Goal: Use online tool/utility: Utilize a website feature to perform a specific function

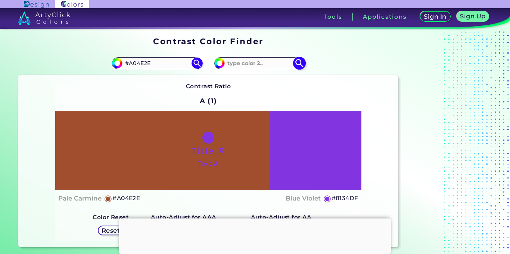
click at [256, 65] on input at bounding box center [259, 63] width 69 height 10
type input "FFFFFF"
click at [297, 63] on img at bounding box center [299, 63] width 13 height 13
type input "#ffffff"
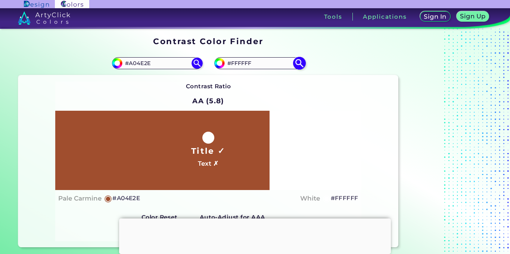
drag, startPoint x: 261, startPoint y: 65, endPoint x: 226, endPoint y: 65, distance: 34.7
click at [226, 65] on input "#FFFFFF" at bounding box center [259, 63] width 69 height 10
type input "000000"
type input "#000000"
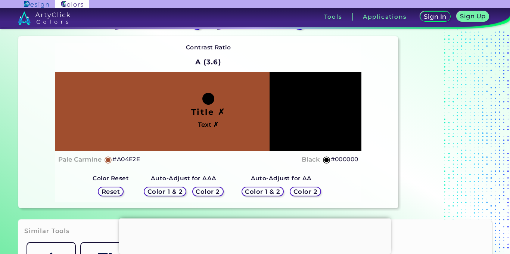
scroll to position [62, 0]
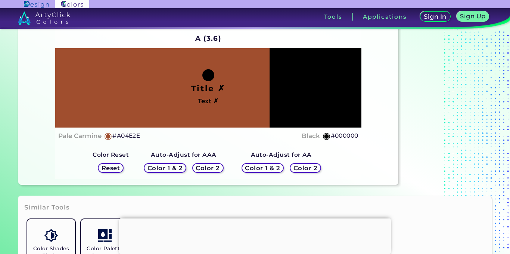
click at [302, 166] on h5 "Color 2" at bounding box center [306, 168] width 22 height 6
click at [206, 165] on h5 "Color 2" at bounding box center [208, 168] width 22 height 6
click at [213, 170] on h5 "Color 2" at bounding box center [208, 168] width 22 height 6
click at [213, 165] on h5 "Color 2" at bounding box center [208, 168] width 22 height 6
click at [212, 168] on h5 "Color 2" at bounding box center [208, 168] width 24 height 6
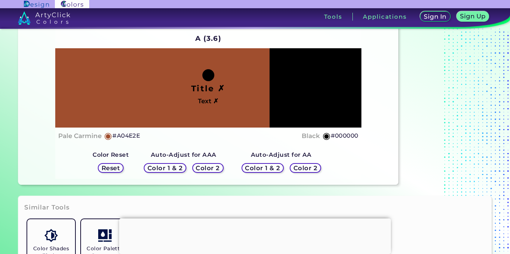
click at [298, 166] on h5 "Color 2" at bounding box center [306, 168] width 22 height 6
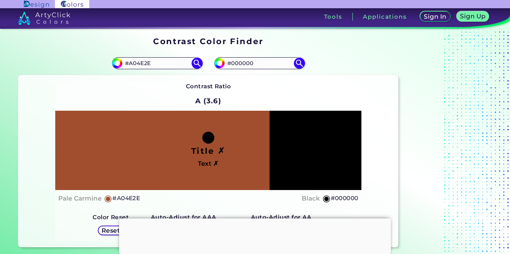
click at [149, 56] on div "#a04e2e #A04E2E" at bounding box center [113, 63] width 190 height 24
click at [154, 62] on input "#A04E2E" at bounding box center [156, 63] width 69 height 10
paste input "#b09872"
click at [198, 63] on img at bounding box center [196, 63] width 13 height 13
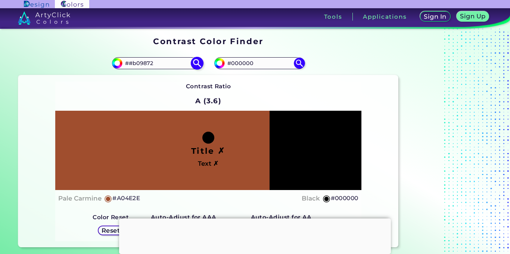
click at [132, 63] on input "##b09872" at bounding box center [156, 63] width 69 height 10
drag, startPoint x: 132, startPoint y: 63, endPoint x: 121, endPoint y: 64, distance: 10.9
click at [121, 64] on div "#a04e2e ##b09872" at bounding box center [157, 63] width 90 height 12
type input "b09872"
type input "#b09872"
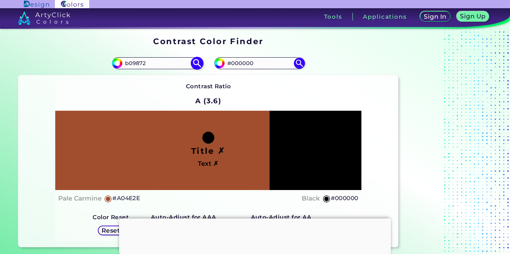
type input "#B09872"
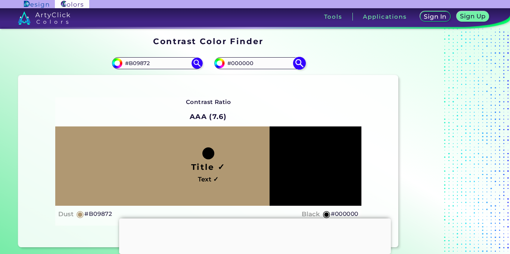
click at [251, 62] on input "#000000" at bounding box center [259, 63] width 69 height 10
type input "#FFFFFF"
type input "#ffffff"
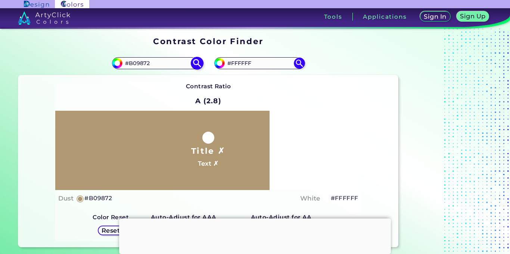
click at [169, 66] on input "#B09872" at bounding box center [156, 63] width 69 height 10
drag, startPoint x: 155, startPoint y: 62, endPoint x: 117, endPoint y: 62, distance: 38.1
click at [117, 62] on div "#b09872 #B09872" at bounding box center [157, 63] width 90 height 12
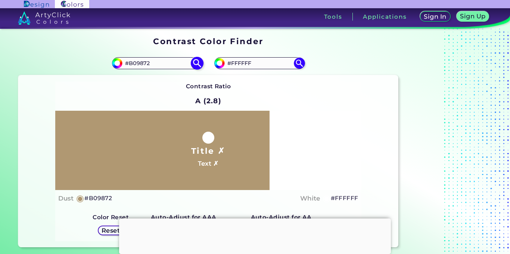
paste input "88755d"
type input "#88755d"
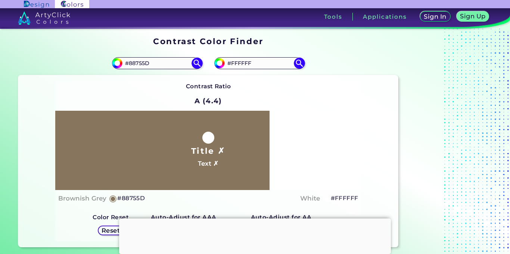
scroll to position [62, 0]
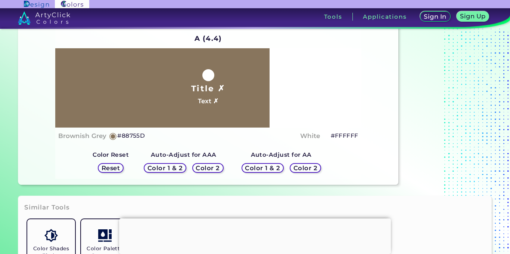
click at [170, 169] on h5 "Color 1 & 2" at bounding box center [165, 168] width 32 height 6
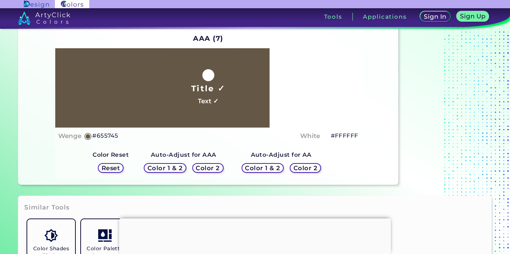
scroll to position [0, 0]
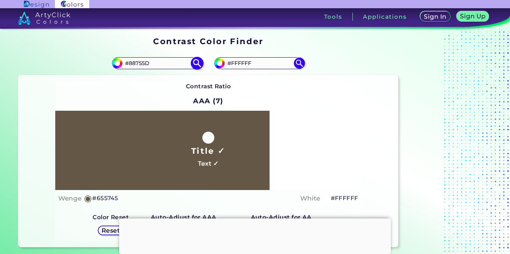
click at [170, 67] on input "#88755D" at bounding box center [156, 63] width 69 height 10
paste input "#88755d"
drag, startPoint x: 165, startPoint y: 66, endPoint x: 121, endPoint y: 63, distance: 44.1
click at [121, 63] on div "#88755d ##88755d" at bounding box center [157, 63] width 90 height 12
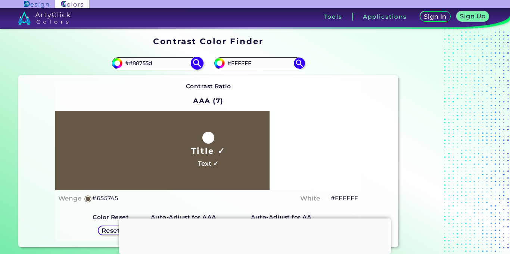
paste input
type input "#88755D"
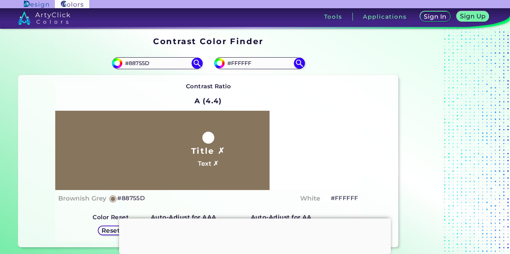
scroll to position [62, 0]
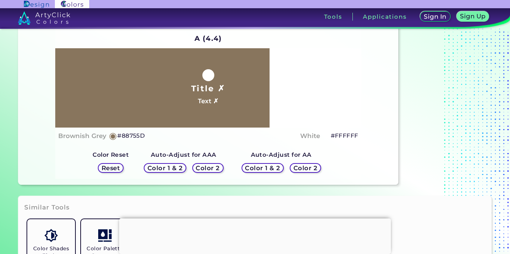
click at [215, 169] on h5 "Color 2" at bounding box center [208, 168] width 22 height 6
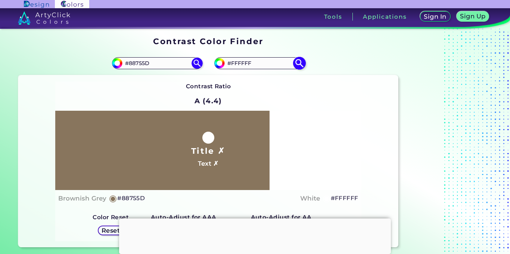
click at [257, 62] on input "#FFFFFF" at bounding box center [259, 63] width 69 height 10
type input "#000000"
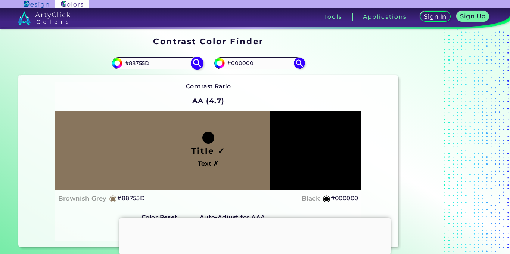
drag, startPoint x: 159, startPoint y: 65, endPoint x: 118, endPoint y: 65, distance: 40.7
click at [118, 65] on div "#88755d #88755D" at bounding box center [157, 63] width 90 height 12
paste input "699263"
type input "#699263"
click at [202, 62] on img at bounding box center [196, 63] width 13 height 13
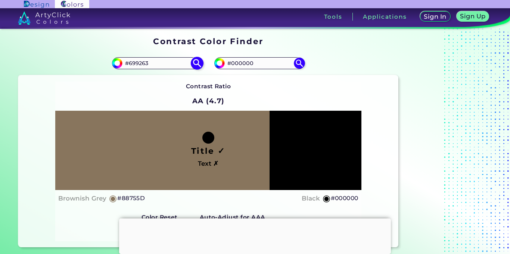
type input "#699263"
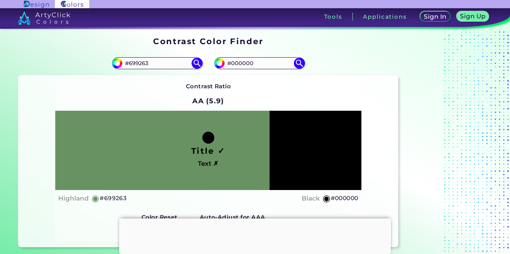
click at [273, 95] on div "Contrast Ratio AA (5.9) Title ✓ Text ✗ Highland ◉ #699263 Black ◉" at bounding box center [208, 160] width 306 height 159
click at [258, 68] on input "#000000" at bounding box center [259, 63] width 69 height 10
type input "ffffff"
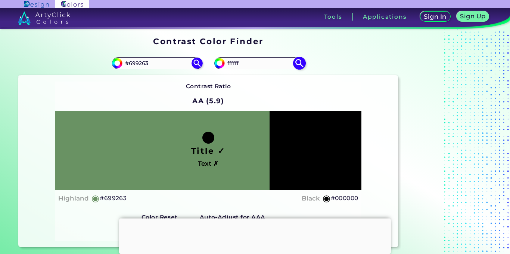
click at [295, 62] on img at bounding box center [299, 63] width 13 height 13
type input "#ffffff"
type input "#FFFFFF"
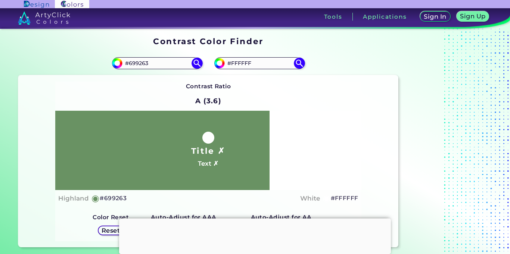
click at [262, 94] on div "Contrast Ratio A (3.6) Title ✗ Text ✗ Highland ◉ #699263 White ◉" at bounding box center [208, 160] width 306 height 159
click at [167, 62] on input "#699263" at bounding box center [156, 63] width 69 height 10
paste input "f6e64"
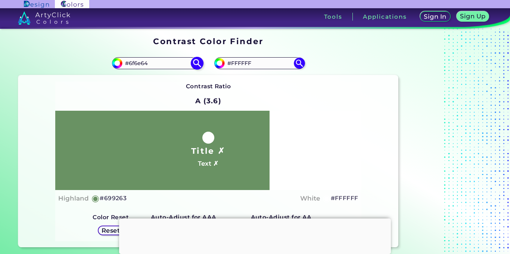
type input "#6f6e64"
click at [195, 60] on img at bounding box center [196, 63] width 13 height 13
type input "#6f6e64"
type input "#6F6E64"
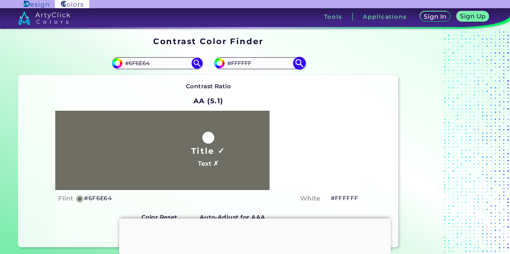
click at [244, 68] on input "#FFFFFF" at bounding box center [259, 63] width 69 height 10
type input "000000"
type input "#000000"
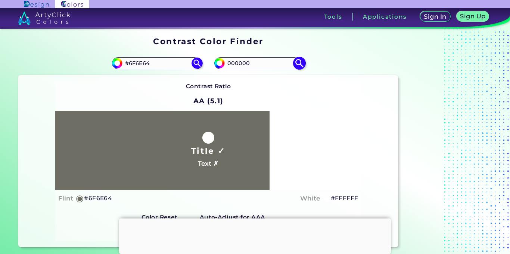
type input "#000000"
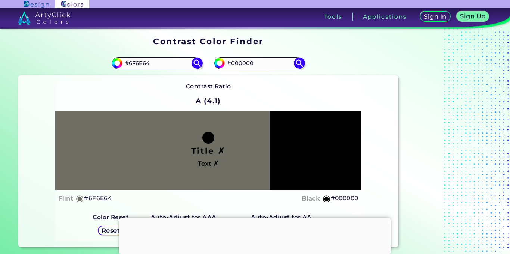
scroll to position [62, 0]
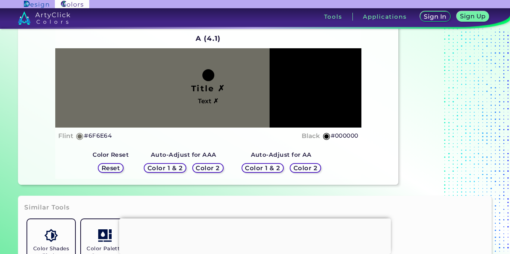
click at [215, 168] on h5 "Color 2" at bounding box center [208, 168] width 22 height 6
click at [309, 166] on h5 "Color 2" at bounding box center [306, 168] width 22 height 6
